Goal: Task Accomplishment & Management: Complete application form

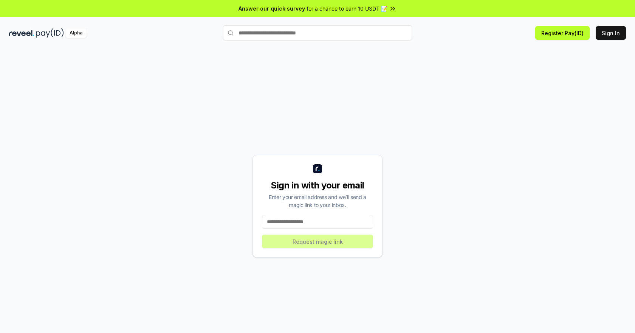
click at [318, 222] on input at bounding box center [317, 222] width 111 height 14
click at [320, 221] on input at bounding box center [317, 222] width 111 height 14
click at [319, 221] on input at bounding box center [317, 222] width 111 height 14
click at [325, 220] on input at bounding box center [317, 222] width 111 height 14
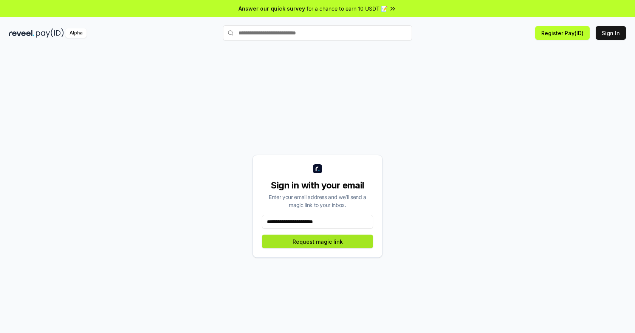
type input "**********"
click at [321, 243] on button "Request magic link" at bounding box center [317, 241] width 111 height 14
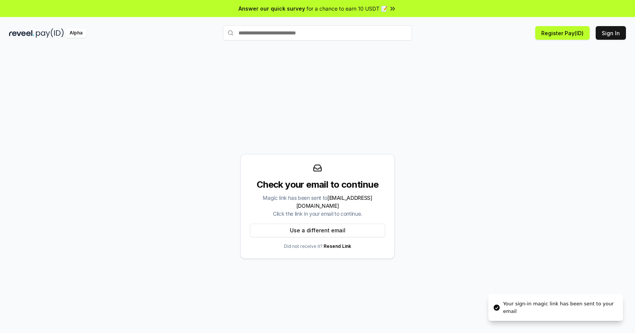
click at [317, 208] on div "Magic link has been sent to [EMAIL_ADDRESS][DOMAIN_NAME] Click the link in your…" at bounding box center [317, 206] width 135 height 24
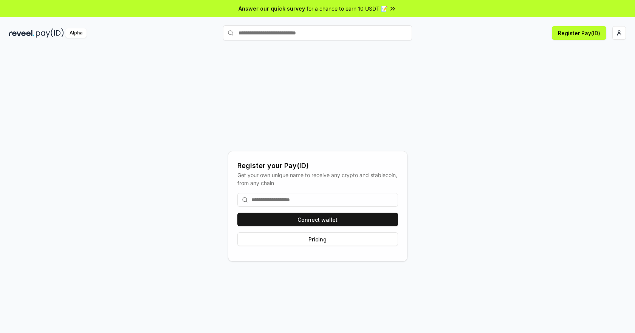
click at [320, 198] on input at bounding box center [317, 200] width 161 height 14
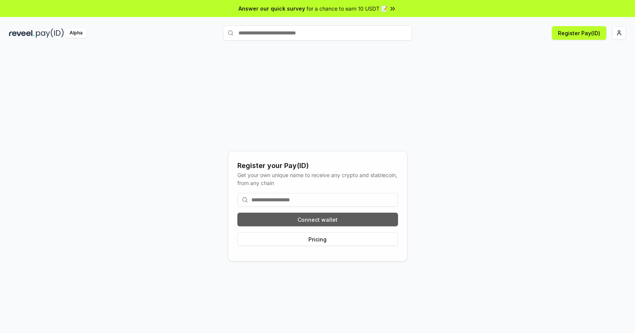
click at [321, 217] on button "Connect wallet" at bounding box center [317, 219] width 161 height 14
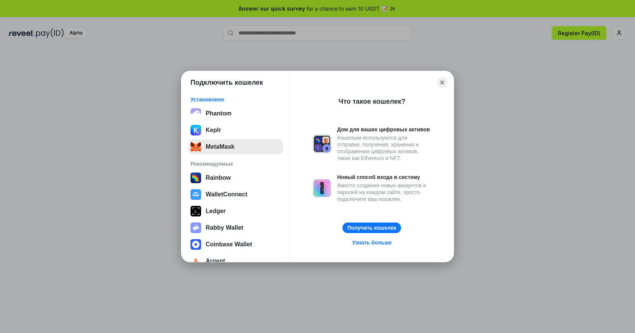
click at [240, 147] on button "MetaMask" at bounding box center [235, 146] width 95 height 15
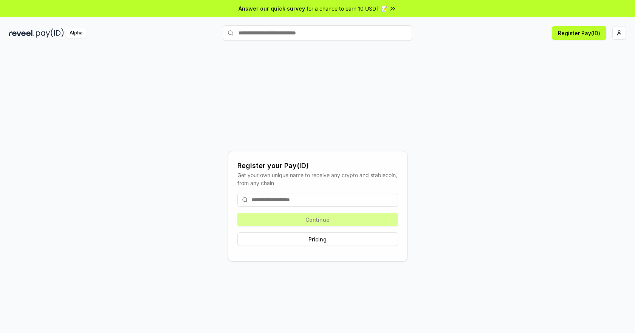
click at [327, 58] on div "Register your Pay(ID) Get your own unique name to receive any crypto and stable…" at bounding box center [317, 206] width 617 height 296
click at [323, 124] on div "Register your Pay(ID) Get your own unique name to receive any crypto and stable…" at bounding box center [317, 206] width 617 height 296
click at [323, 199] on input at bounding box center [317, 200] width 161 height 14
click at [617, 32] on html "Answer our quick survey for a chance to earn 10 USDT 📝 Alpha Register Pay(ID) R…" at bounding box center [317, 166] width 635 height 333
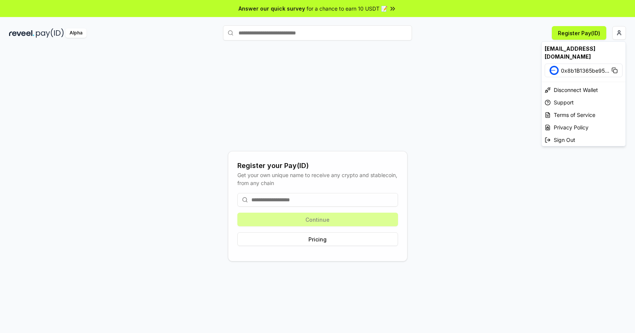
click at [586, 47] on div "[EMAIL_ADDRESS][DOMAIN_NAME]" at bounding box center [584, 53] width 84 height 22
click at [385, 60] on html "Answer our quick survey for a chance to earn 10 USDT 📝 Alpha Register Pay(ID) R…" at bounding box center [317, 166] width 635 height 333
